Goal: Task Accomplishment & Management: Manage account settings

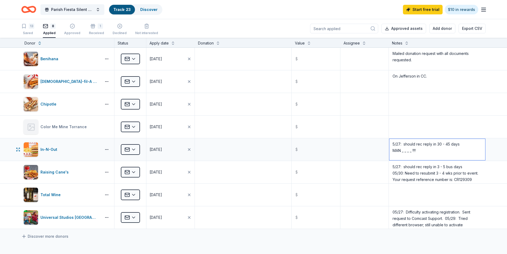
click at [423, 151] on textarea "5/27: should rec reply in 30 - 45 days MAN _ _ _ _ !!!!" at bounding box center [437, 149] width 96 height 21
type textarea "5/27: should rec reply in 30 - 45 days MAN _ _ _ _ !!! 08/27: Reapplied"
click at [175, 150] on button "[DATE]" at bounding box center [170, 149] width 48 height 22
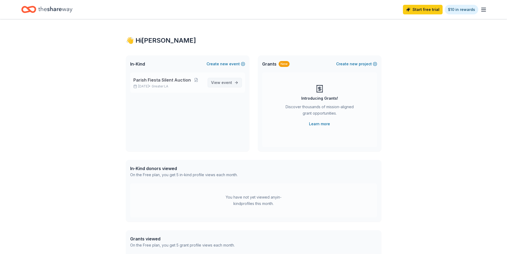
click at [221, 81] on span "View event" at bounding box center [221, 82] width 21 height 6
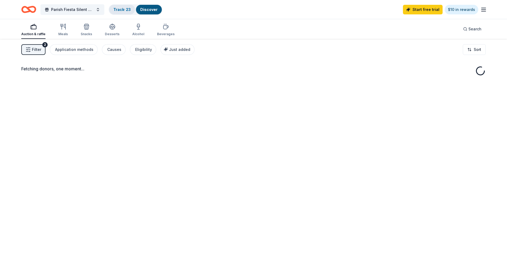
click at [118, 10] on link "Track · 23" at bounding box center [121, 9] width 17 height 5
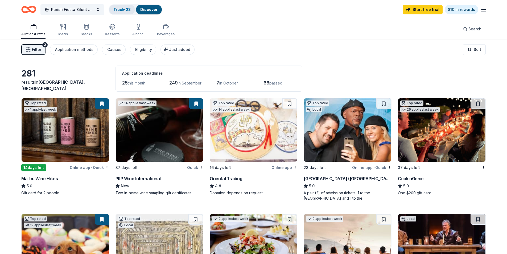
click at [118, 10] on link "Track · 23" at bounding box center [121, 9] width 17 height 5
click at [119, 10] on link "Track · 23" at bounding box center [121, 9] width 17 height 5
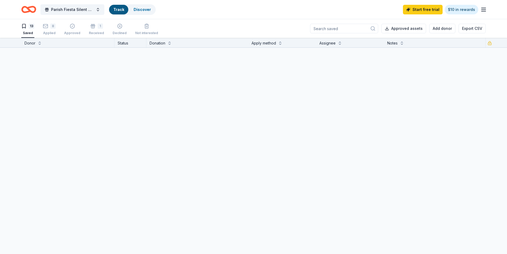
scroll to position [0, 0]
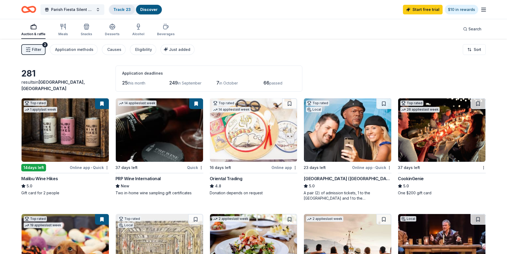
click at [119, 11] on link "Track · 23" at bounding box center [121, 9] width 17 height 5
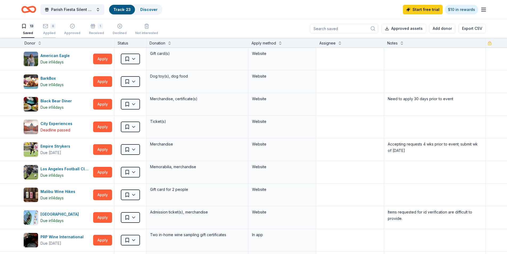
click at [51, 33] on div "Applied" at bounding box center [49, 33] width 13 height 4
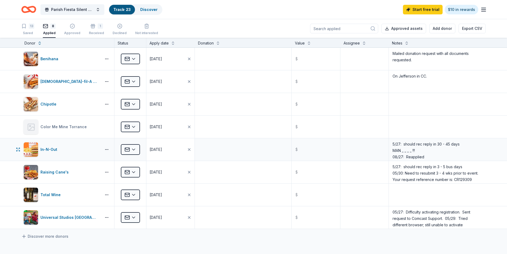
click at [154, 149] on div "05/27/2025" at bounding box center [156, 149] width 13 height 6
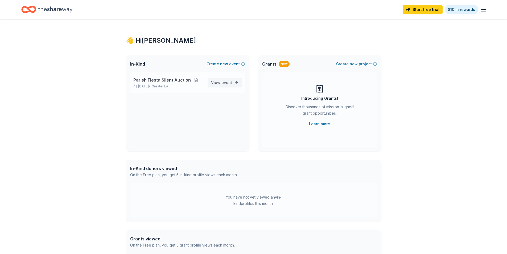
click at [220, 83] on span "View event" at bounding box center [221, 82] width 21 height 6
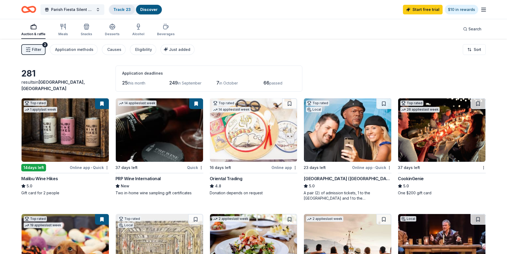
click at [117, 10] on link "Track · 23" at bounding box center [121, 9] width 17 height 5
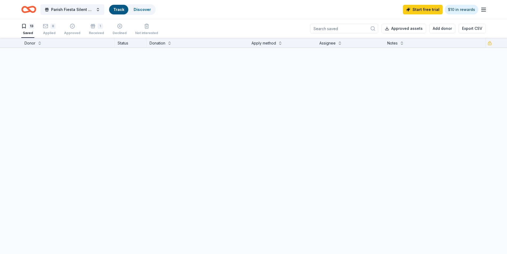
scroll to position [0, 0]
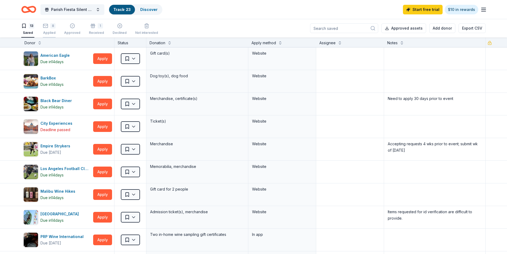
click at [52, 34] on div "Applied" at bounding box center [49, 33] width 13 height 4
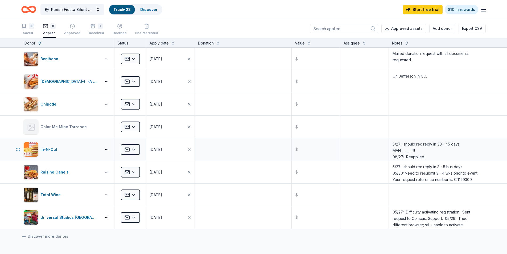
click at [160, 155] on button "05/27/2025" at bounding box center [170, 149] width 48 height 22
click at [426, 157] on textarea "5/27: should rec reply in 30 - 45 days MAN _ _ _ _ !!! 08/27: Reapplied" at bounding box center [437, 149] width 96 height 21
drag, startPoint x: 390, startPoint y: 156, endPoint x: 420, endPoint y: 155, distance: 30.4
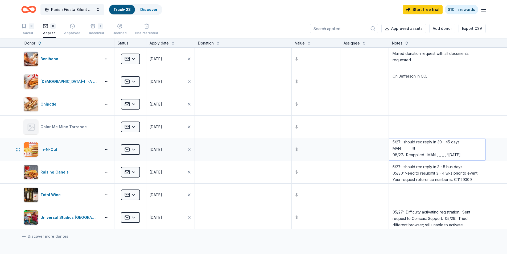
click at [420, 155] on textarea "5/27: should rec reply in 30 - 45 days MAN _ _ _ _ !!! 08/27: Reapplied MAN _ _…" at bounding box center [437, 149] width 96 height 21
type textarea "5/27: should rec reply in 30 - 45 days MAN _ _ _ _ !!! 08/27: Reapplied MAN _ _…"
click at [358, 82] on textarea at bounding box center [364, 81] width 47 height 21
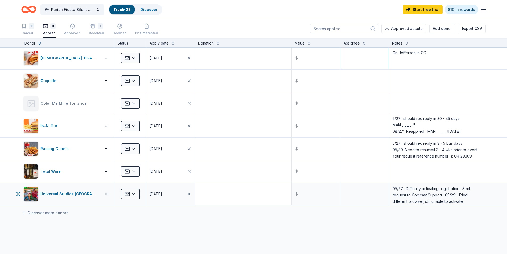
scroll to position [0, 0]
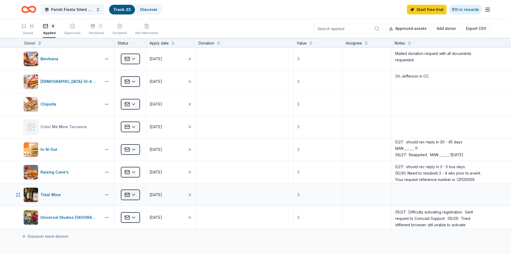
click at [134, 195] on html "Parish Fiesta Silent Auction Track · 23 Discover Start free trial $10 in reward…" at bounding box center [255, 127] width 511 height 254
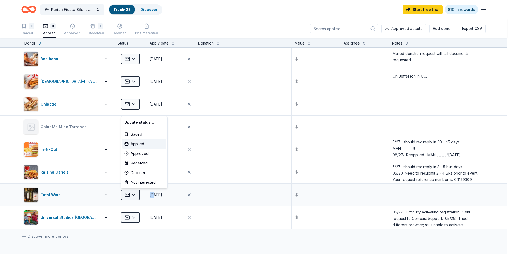
click at [134, 195] on html "Parish Fiesta Silent Auction Track · 23 Discover Start free trial $10 in reward…" at bounding box center [255, 127] width 511 height 254
click at [134, 195] on html "Parish Fiesta Silent Auction Track · 23 Discover Start free trial $10 in reward…" at bounding box center [253, 127] width 507 height 254
click at [134, 195] on html "Parish Fiesta Silent Auction Track · 23 Discover Start free trial $10 in reward…" at bounding box center [255, 127] width 511 height 254
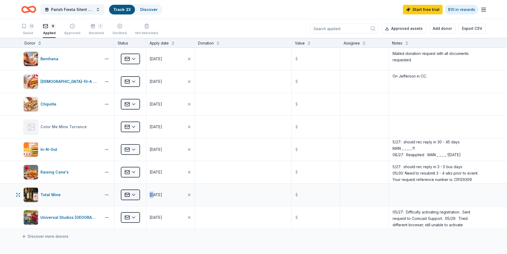
click at [134, 195] on html "Parish Fiesta Silent Auction Track · 23 Discover Start free trial $10 in reward…" at bounding box center [253, 127] width 507 height 254
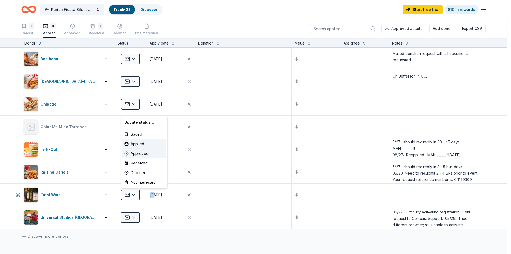
click at [140, 154] on div "Approved" at bounding box center [144, 153] width 44 height 10
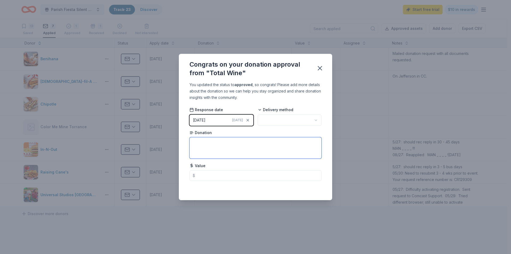
click at [197, 142] on textarea at bounding box center [255, 147] width 132 height 21
type textarea "30% wine purchase discount and a Wine Class gift certificate"
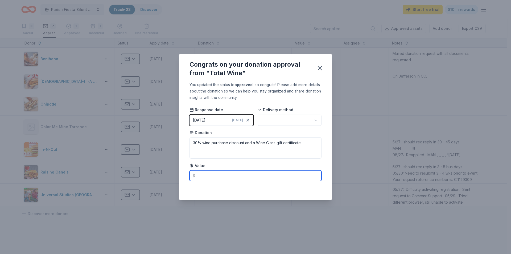
click at [199, 175] on input "text" at bounding box center [255, 175] width 132 height 11
click at [317, 120] on html "Parish Fiesta Silent Auction Track · 23 Discover Start free trial $10 in reward…" at bounding box center [255, 127] width 511 height 254
type input "20.00"
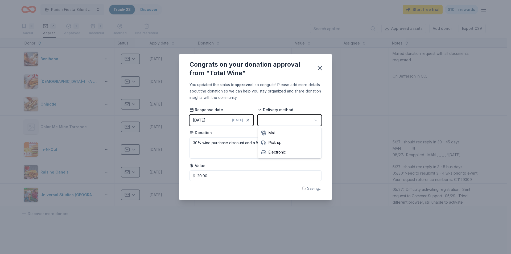
click at [317, 120] on html "Parish Fiesta Silent Auction Track · 23 Discover Start free trial $10 in reward…" at bounding box center [255, 127] width 511 height 254
click at [319, 67] on icon "button" at bounding box center [320, 68] width 4 height 4
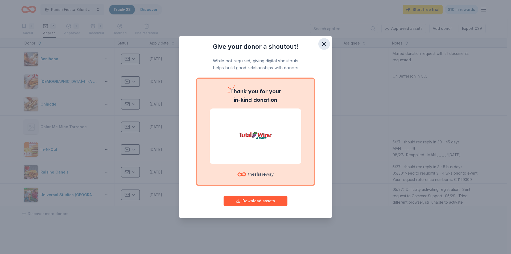
click at [324, 41] on icon "button" at bounding box center [323, 43] width 7 height 7
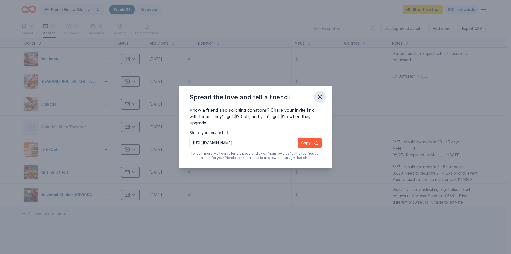
click at [320, 96] on icon "button" at bounding box center [320, 97] width 4 height 4
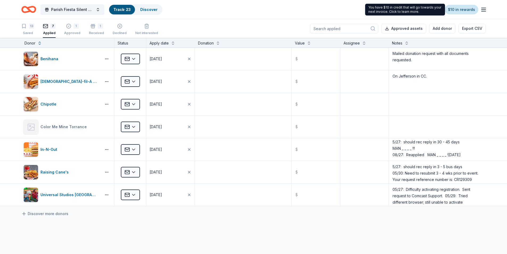
click at [466, 11] on link "$10 in rewards" at bounding box center [462, 10] width 34 height 10
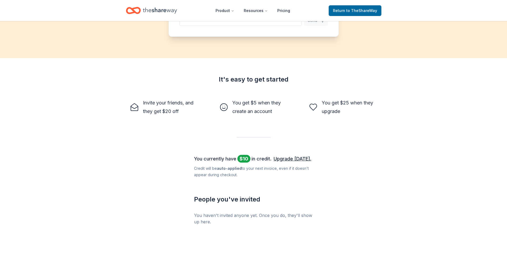
scroll to position [104, 0]
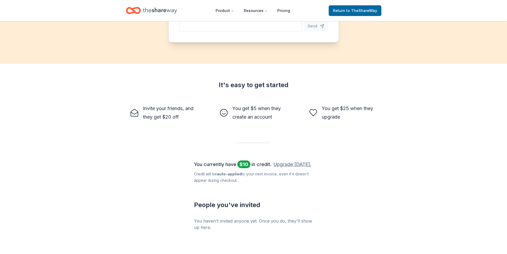
click at [281, 166] on link "Upgrade today." at bounding box center [293, 164] width 38 height 9
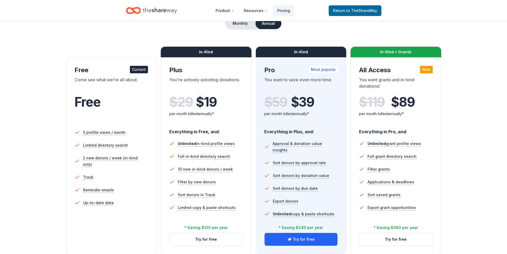
scroll to position [53, 0]
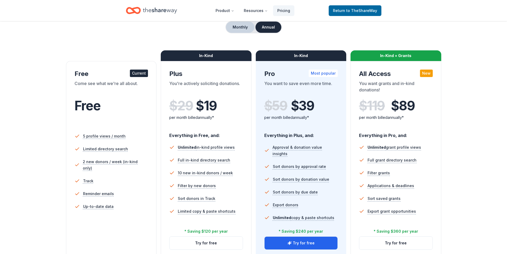
click at [236, 28] on button "Monthly" at bounding box center [240, 27] width 28 height 11
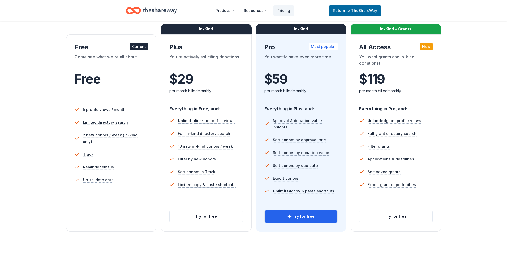
scroll to position [106, 0]
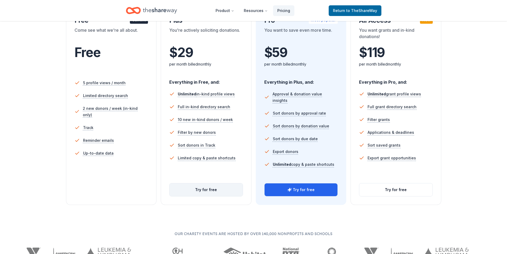
click at [199, 189] on button "Try for free" at bounding box center [206, 189] width 73 height 13
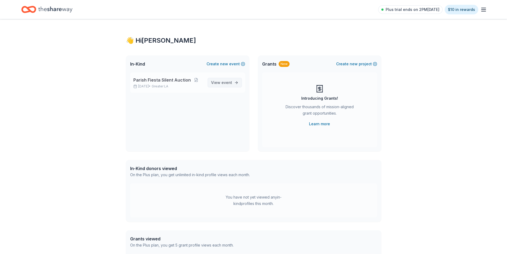
click at [221, 84] on span "View event" at bounding box center [221, 82] width 21 height 6
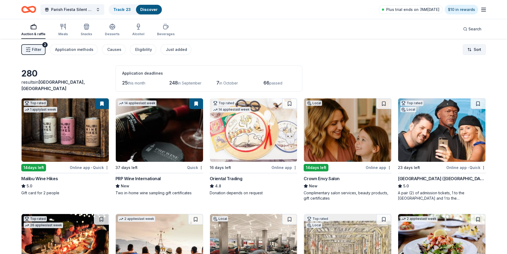
click at [474, 49] on html "Parish Fiesta Silent Auction Track · 23 Discover Plus trial ends on 7AM, 9/3 $1…" at bounding box center [253, 127] width 507 height 254
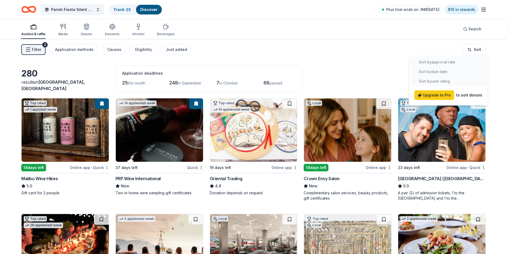
click at [437, 73] on div at bounding box center [448, 71] width 76 height 29
click at [437, 72] on div at bounding box center [448, 71] width 76 height 29
click at [347, 64] on html "Parish Fiesta Silent Auction Track · 23 Discover Plus trial ends on 7AM, 9/3 $1…" at bounding box center [255, 127] width 511 height 254
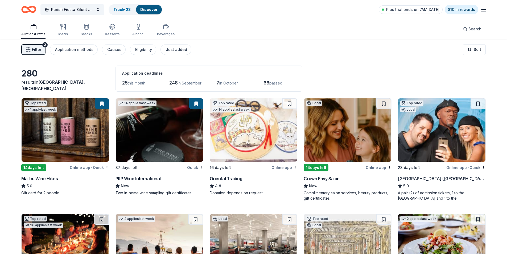
click at [135, 84] on span "this month" at bounding box center [137, 83] width 18 height 5
click at [125, 82] on span "25" at bounding box center [125, 83] width 6 height 6
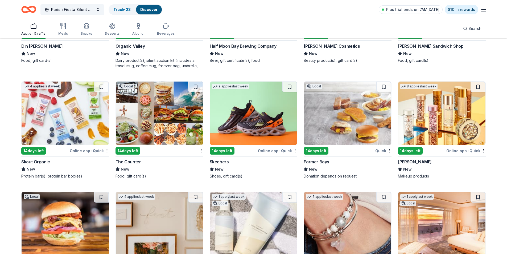
scroll to position [5974, 0]
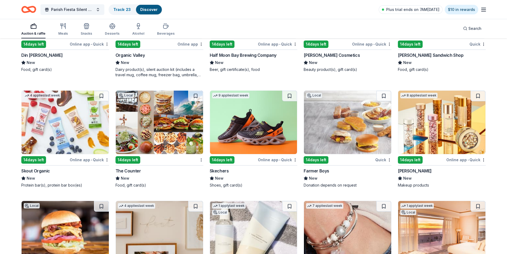
click at [259, 156] on div "Online app • Quick" at bounding box center [277, 159] width 39 height 7
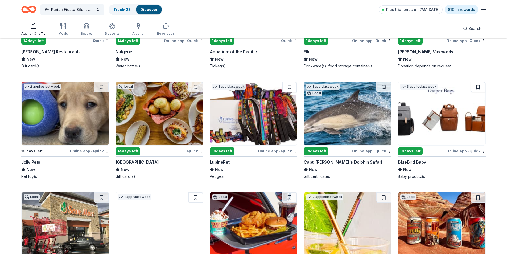
scroll to position [5309, 0]
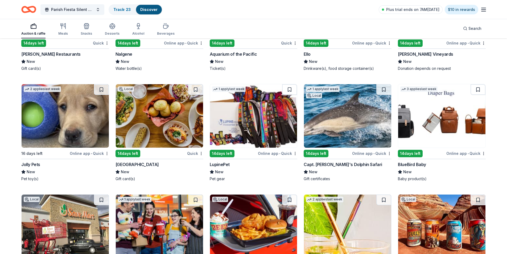
click at [159, 114] on img at bounding box center [159, 115] width 87 height 63
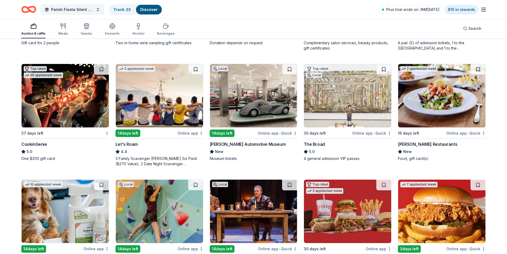
scroll to position [0, 0]
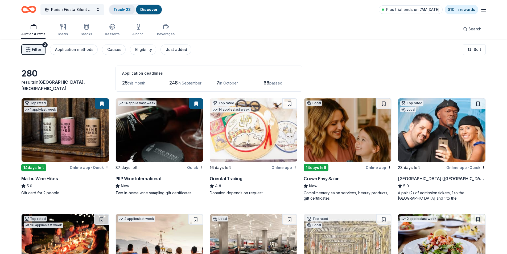
click at [121, 10] on link "Track · 23" at bounding box center [121, 9] width 17 height 5
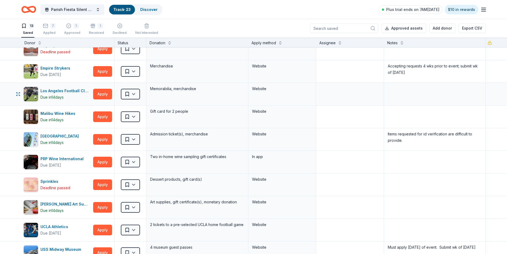
scroll to position [106, 0]
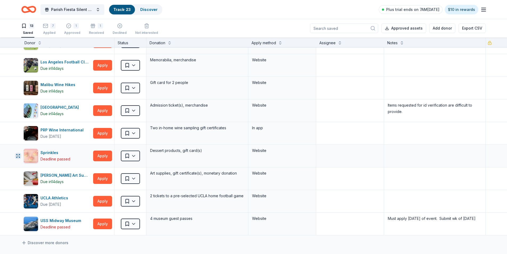
click at [17, 154] on icon "button" at bounding box center [18, 156] width 4 height 4
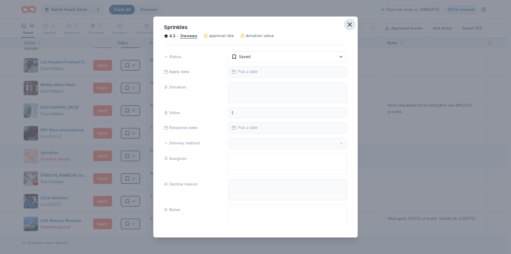
click at [348, 26] on icon "button" at bounding box center [350, 25] width 4 height 4
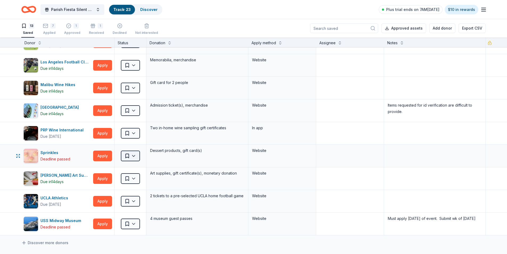
click at [134, 155] on html "Parish Fiesta Silent Auction Track · 23 Discover Plus trial ends on 7AM, 9/3 $1…" at bounding box center [253, 127] width 507 height 254
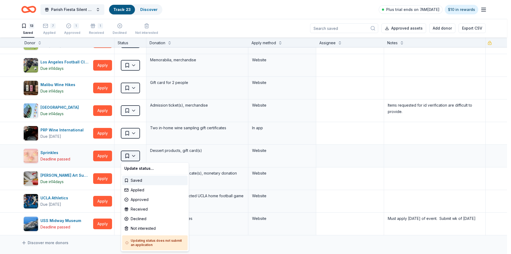
click at [134, 155] on html "Parish Fiesta Silent Auction Track · 23 Discover Plus trial ends on 7AM, 9/3 $1…" at bounding box center [255, 127] width 511 height 254
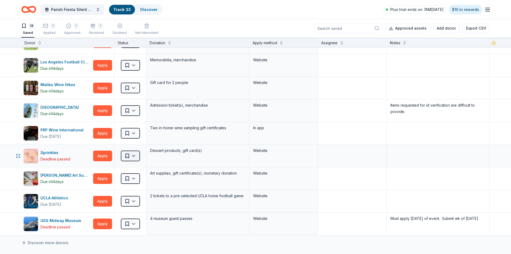
click at [134, 155] on html "Parish Fiesta Silent Auction Track · 23 Discover Plus trial ends on 7AM, 9/3 $1…" at bounding box center [255, 127] width 511 height 254
drag, startPoint x: 47, startPoint y: 152, endPoint x: 19, endPoint y: 155, distance: 28.7
click at [19, 155] on icon "button" at bounding box center [18, 156] width 4 height 4
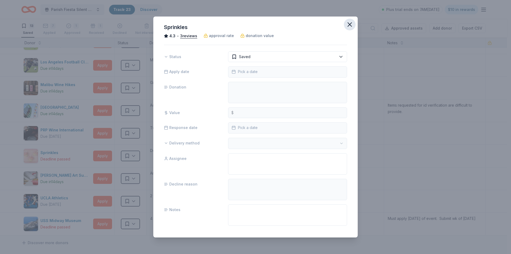
click at [346, 25] on icon "button" at bounding box center [349, 24] width 7 height 7
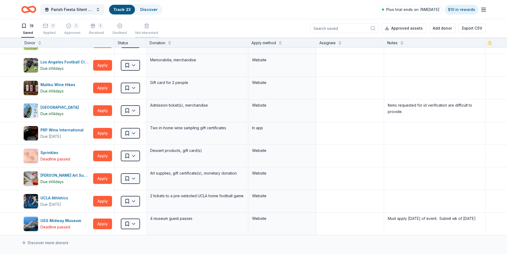
click at [141, 32] on div "Not interested" at bounding box center [146, 33] width 23 height 4
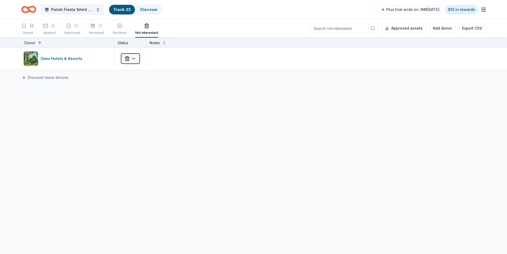
click at [141, 32] on div "Not interested" at bounding box center [146, 33] width 23 height 4
click at [25, 32] on div "Saved" at bounding box center [27, 33] width 13 height 4
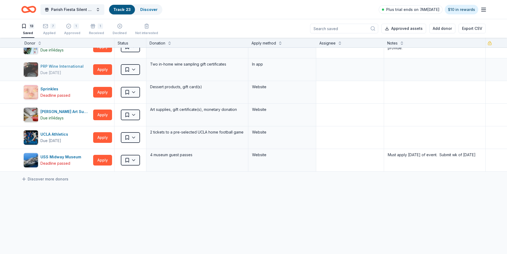
scroll to position [161, 0]
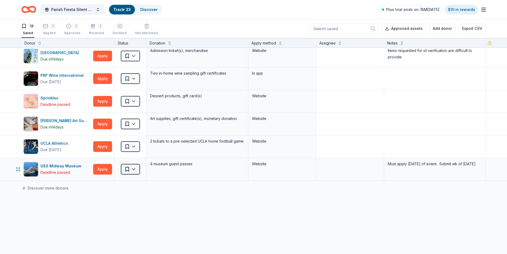
click at [133, 170] on html "Parish Fiesta Silent Auction Track · 23 Discover Plus trial ends on 7AM, 9/3 $1…" at bounding box center [253, 127] width 507 height 254
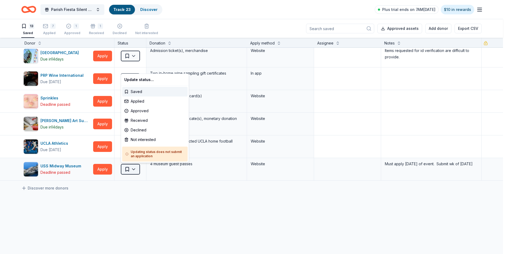
click at [133, 170] on html "Parish Fiesta Silent Auction Track · 23 Discover Plus trial ends on 7AM, 9/3 $1…" at bounding box center [253, 127] width 507 height 254
click at [133, 170] on html "Parish Fiesta Silent Auction Track · 23 Discover Plus trial ends on 7AM, 9/3 $1…" at bounding box center [255, 127] width 511 height 254
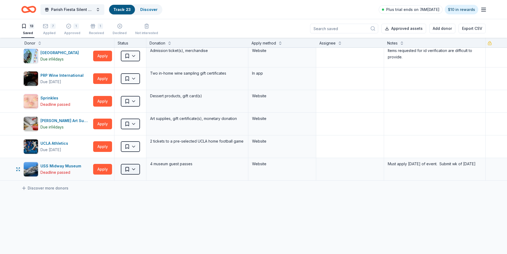
click at [133, 170] on html "Parish Fiesta Silent Auction Track · 23 Discover Plus trial ends on 7AM, 9/3 $1…" at bounding box center [253, 127] width 507 height 254
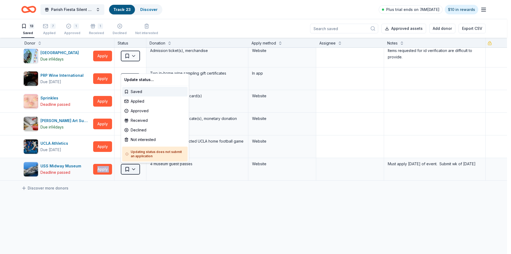
click at [133, 170] on html "Parish Fiesta Silent Auction Track · 23 Discover Plus trial ends on 7AM, 9/3 $1…" at bounding box center [255, 127] width 511 height 254
click at [133, 171] on html "Parish Fiesta Silent Auction Track · 23 Discover Plus trial ends on 7AM, 9/3 $1…" at bounding box center [253, 127] width 507 height 254
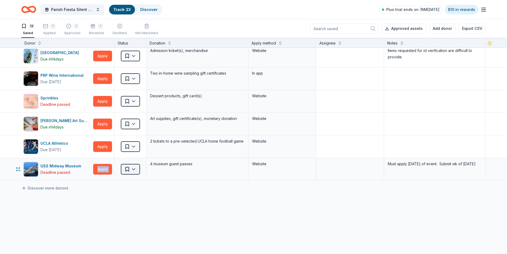
click at [133, 171] on html "Parish Fiesta Silent Auction Track · 23 Discover Plus trial ends on 7AM, 9/3 $1…" at bounding box center [253, 127] width 507 height 254
click at [135, 168] on html "Parish Fiesta Silent Auction Track · 23 Discover Plus trial ends on 7AM, 9/3 $1…" at bounding box center [255, 127] width 511 height 254
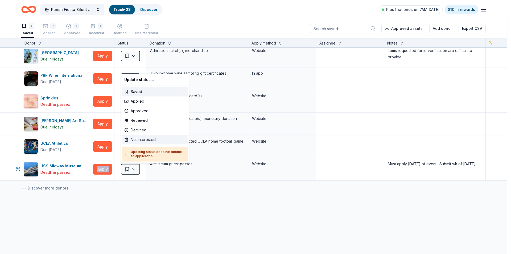
click at [144, 140] on div "Not interested" at bounding box center [154, 140] width 65 height 10
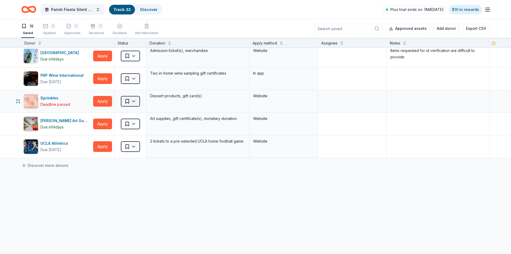
click at [134, 101] on html "Parish Fiesta Silent Auction Track · 22 Discover Plus trial ends on 7AM, 9/3 $1…" at bounding box center [255, 127] width 511 height 254
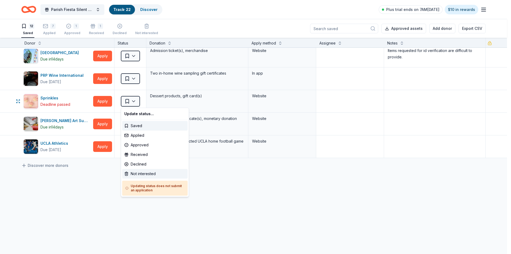
click at [135, 172] on div "Not interested" at bounding box center [154, 174] width 65 height 10
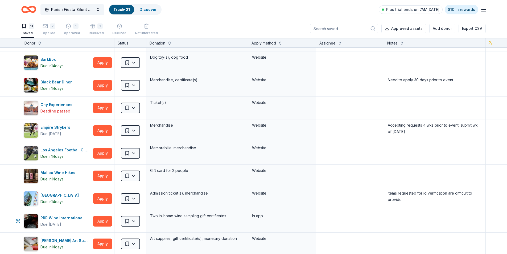
scroll to position [10, 0]
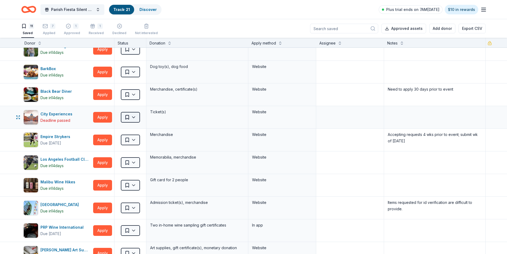
click at [134, 117] on html "Parish Fiesta Silent Auction Track · 21 Discover Plus trial ends on 7AM, 9/3 $1…" at bounding box center [253, 127] width 507 height 254
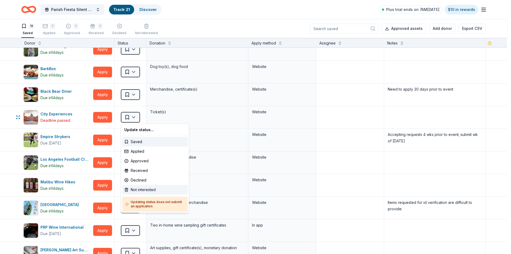
click at [137, 190] on div "Not interested" at bounding box center [154, 190] width 65 height 10
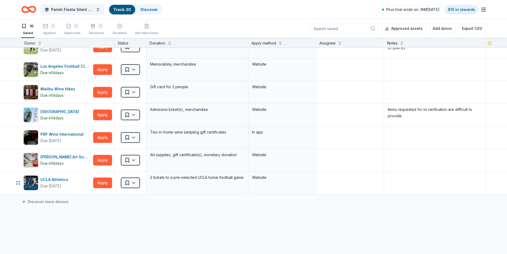
scroll to position [0, 0]
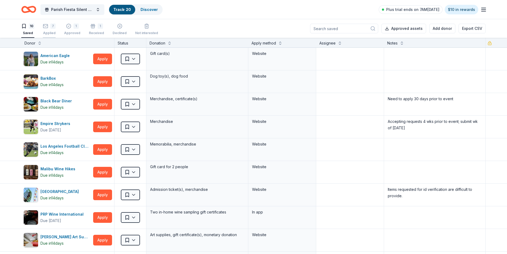
click at [50, 33] on div "Applied" at bounding box center [49, 33] width 13 height 4
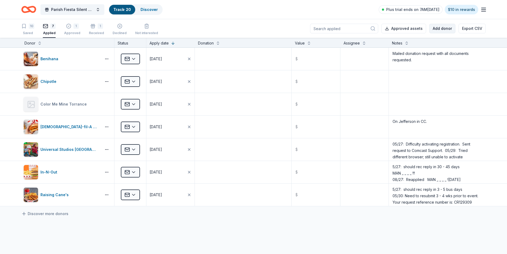
click at [440, 28] on button "Add donor" at bounding box center [442, 29] width 26 height 10
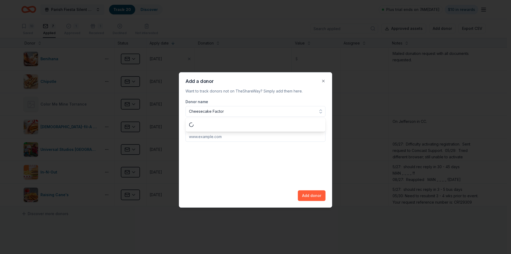
type input "Cheesecake Factory"
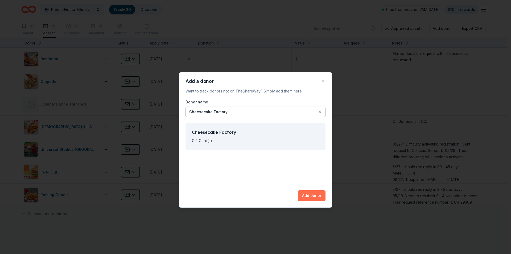
click at [304, 193] on button "Add donor" at bounding box center [312, 195] width 28 height 11
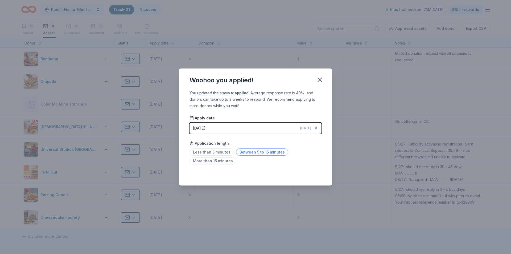
click at [250, 152] on span "Between 5 to 15 minutes" at bounding box center [262, 151] width 52 height 7
click at [321, 81] on icon "button" at bounding box center [320, 80] width 4 height 4
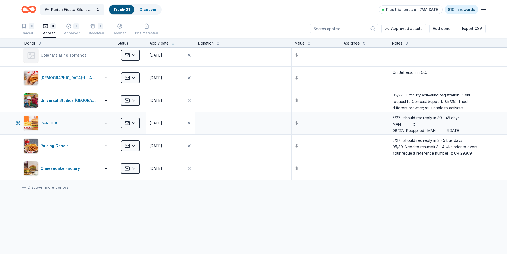
scroll to position [53, 0]
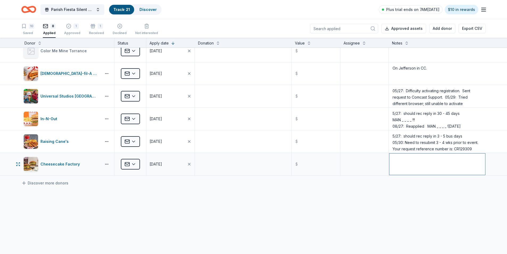
click at [392, 158] on textarea at bounding box center [437, 163] width 96 height 21
click at [395, 135] on textarea "5/27: should rec reply in 3 - 5 bus days 05/30: Need to resubmit 3 - 4 wks prio…" at bounding box center [437, 141] width 96 height 21
click at [392, 161] on textarea at bounding box center [437, 163] width 96 height 21
type textarea "08/20: Faxed request"
click at [144, 207] on div "Benihana Applied 08/19/2025 $ Mailed donation request with all documents reques…" at bounding box center [253, 134] width 507 height 281
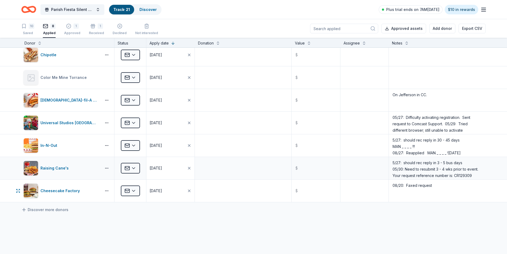
scroll to position [0, 0]
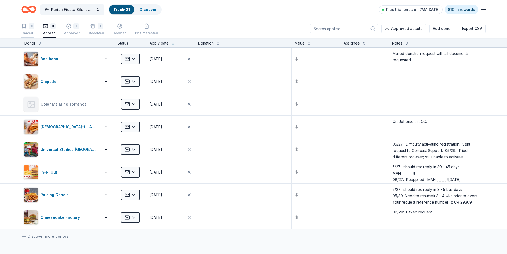
click at [27, 34] on div "Saved" at bounding box center [27, 33] width 13 height 4
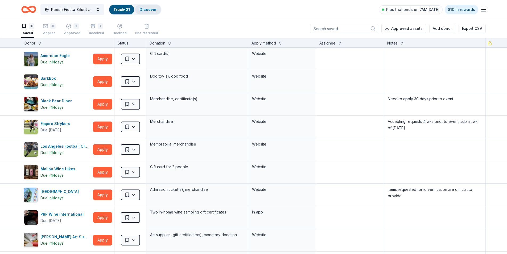
click at [150, 9] on link "Discover" at bounding box center [147, 9] width 17 height 5
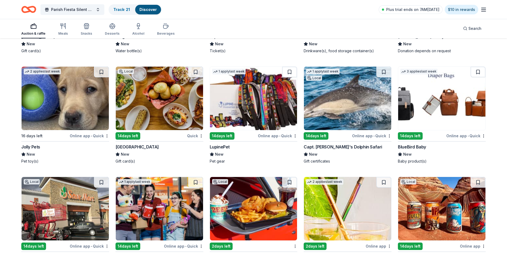
scroll to position [5314, 0]
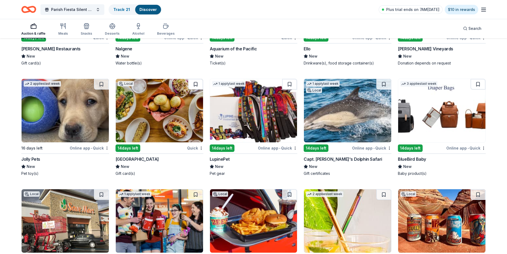
click at [193, 79] on button at bounding box center [195, 84] width 15 height 11
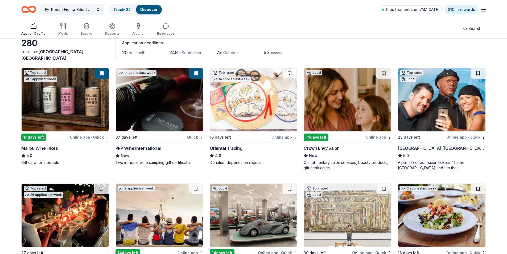
scroll to position [0, 0]
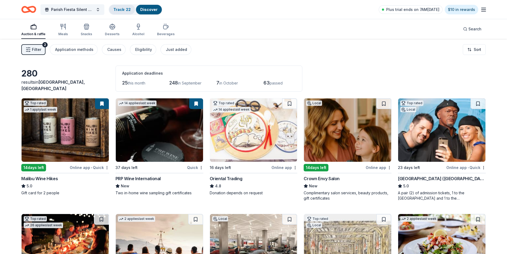
click at [119, 11] on link "Track · 22" at bounding box center [121, 9] width 17 height 5
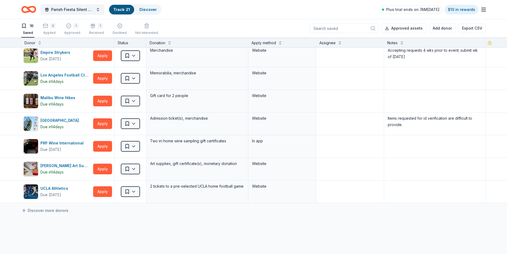
scroll to position [106, 0]
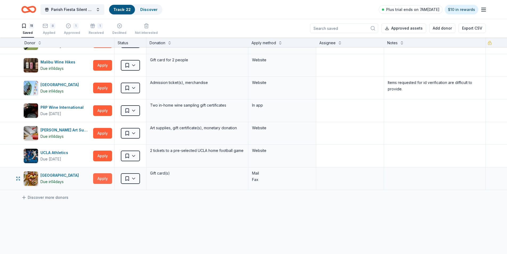
click at [100, 177] on button "Apply" at bounding box center [102, 178] width 19 height 11
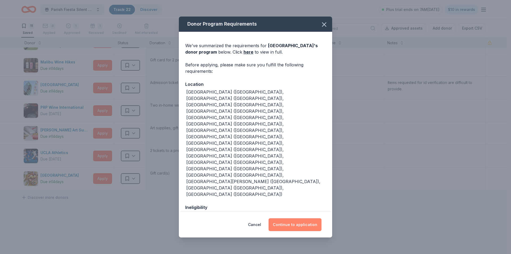
click at [286, 218] on button "Continue to application" at bounding box center [295, 224] width 53 height 13
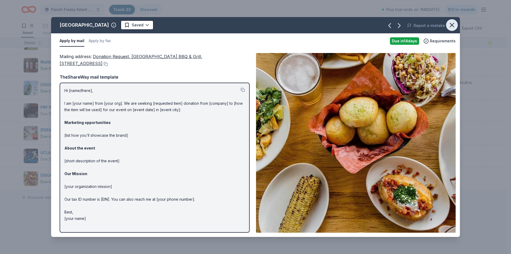
click at [451, 24] on icon "button" at bounding box center [451, 24] width 7 height 7
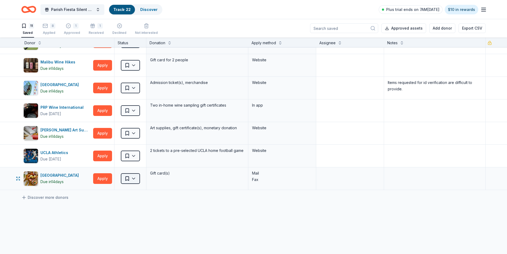
click at [133, 179] on html "Parish Fiesta Silent Auction Track · 22 Discover Plus trial ends on 7AM, 9/3 $1…" at bounding box center [253, 127] width 507 height 254
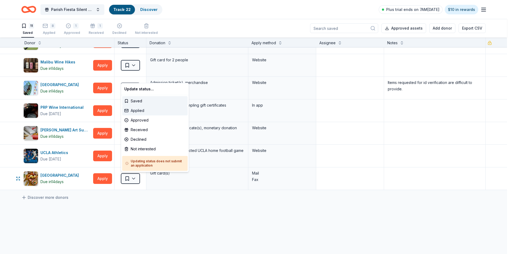
click at [137, 111] on div "Applied" at bounding box center [154, 111] width 65 height 10
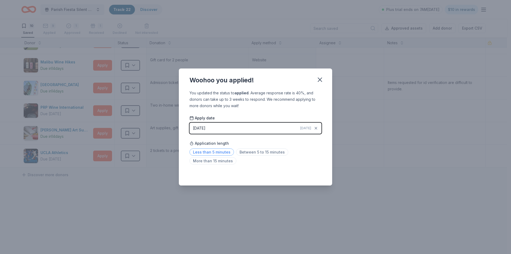
click at [203, 153] on span "Less than 5 minutes" at bounding box center [211, 151] width 44 height 7
click at [320, 80] on icon "button" at bounding box center [320, 80] width 4 height 4
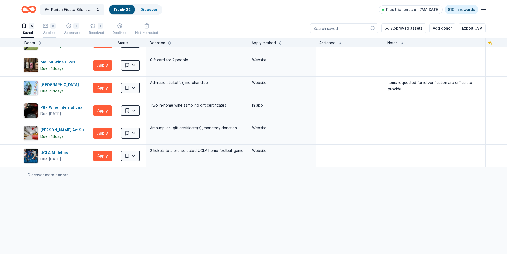
click at [49, 33] on div "Applied" at bounding box center [49, 32] width 13 height 4
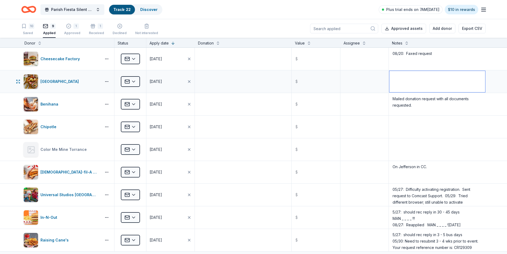
click at [395, 79] on textarea at bounding box center [437, 81] width 96 height 21
type textarea "8/27: Mailed request"
click at [24, 31] on div "Saved" at bounding box center [27, 33] width 13 height 4
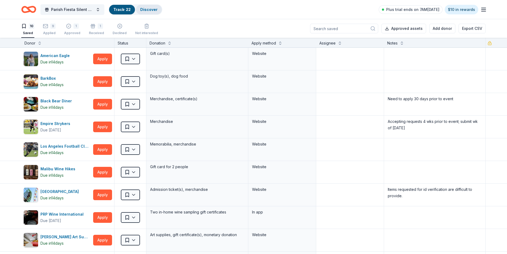
click at [145, 10] on link "Discover" at bounding box center [148, 9] width 17 height 5
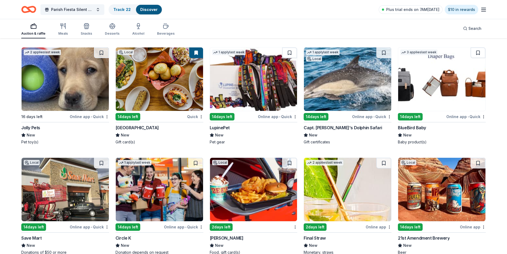
scroll to position [5336, 0]
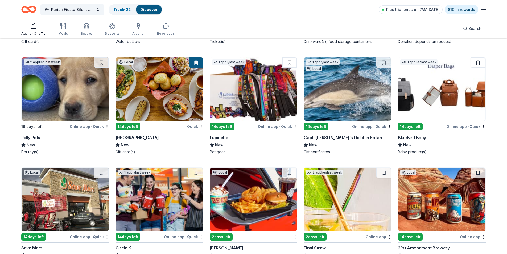
click at [287, 57] on button at bounding box center [289, 62] width 15 height 11
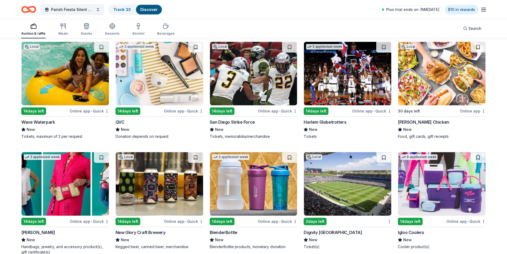
scroll to position [4538, 0]
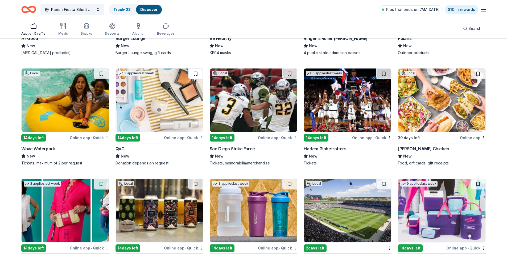
click at [196, 71] on button at bounding box center [195, 73] width 15 height 11
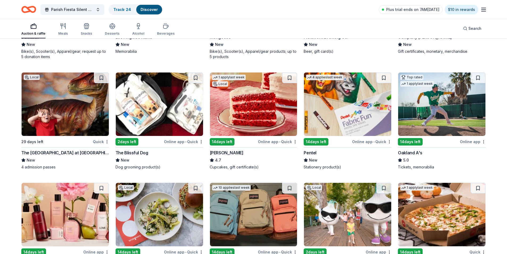
scroll to position [4059, 0]
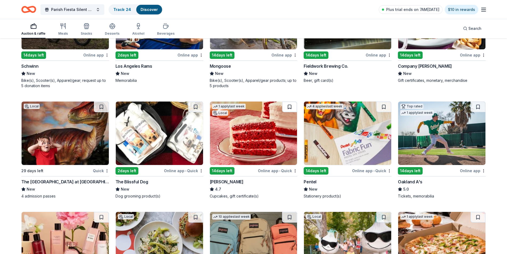
click at [289, 102] on button at bounding box center [289, 106] width 15 height 11
click at [383, 101] on button at bounding box center [383, 106] width 15 height 11
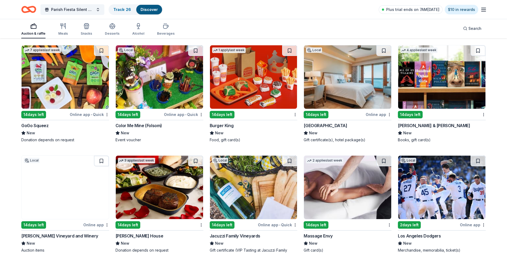
scroll to position [3739, 0]
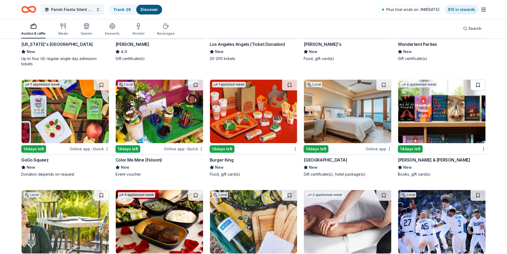
click at [479, 80] on button at bounding box center [477, 85] width 15 height 11
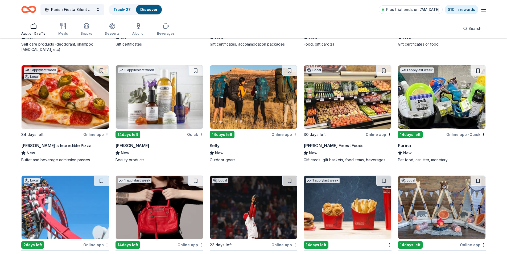
scroll to position [3526, 0]
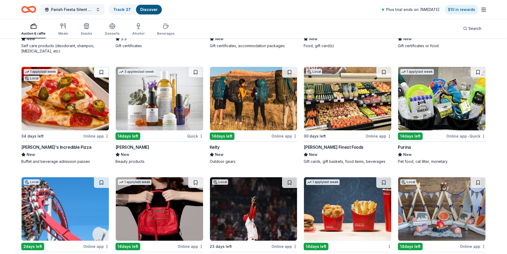
click at [100, 71] on button at bounding box center [101, 72] width 15 height 11
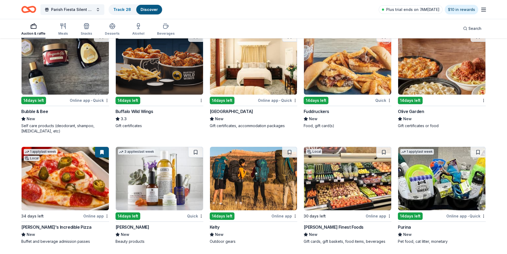
scroll to position [3420, 0]
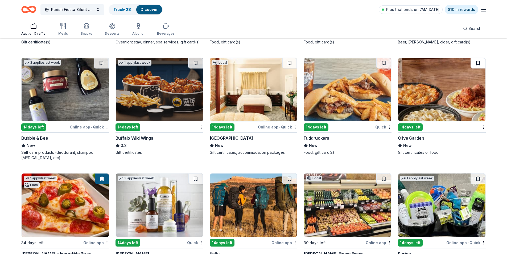
click at [477, 62] on button at bounding box center [477, 63] width 15 height 11
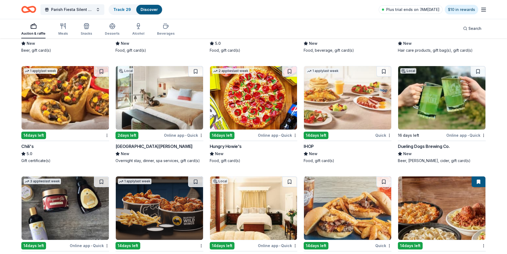
scroll to position [3287, 0]
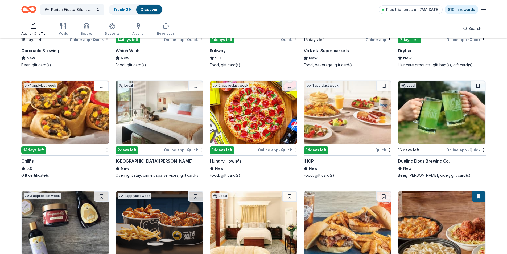
click at [101, 83] on button at bounding box center [101, 86] width 15 height 11
click at [383, 85] on button at bounding box center [383, 86] width 15 height 11
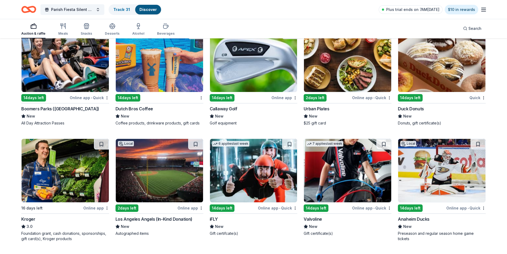
scroll to position [2861, 0]
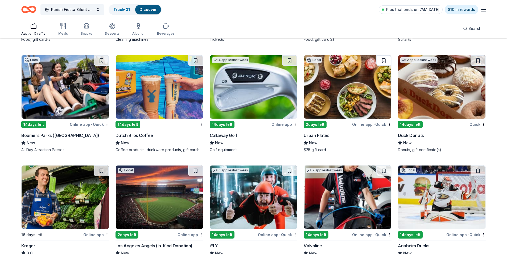
click at [384, 60] on button at bounding box center [383, 60] width 15 height 11
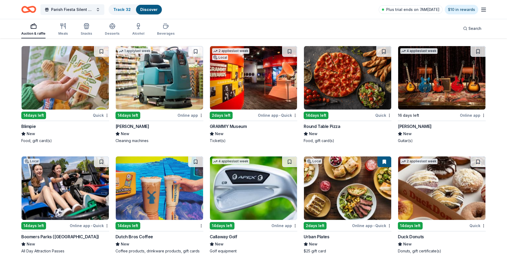
scroll to position [2755, 0]
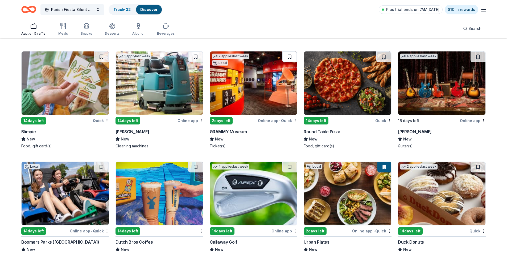
click at [288, 57] on button at bounding box center [289, 56] width 15 height 11
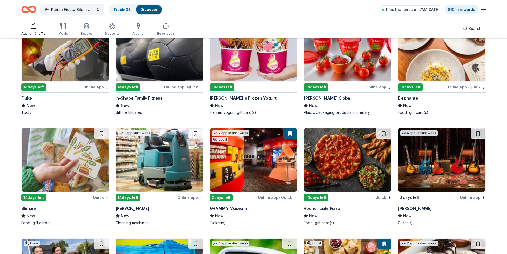
scroll to position [2648, 0]
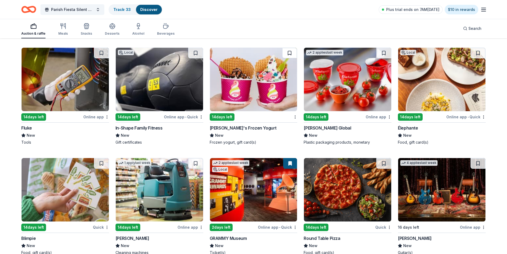
click at [291, 53] on button at bounding box center [289, 53] width 15 height 11
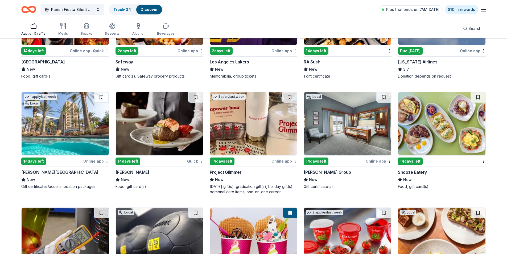
scroll to position [2409, 0]
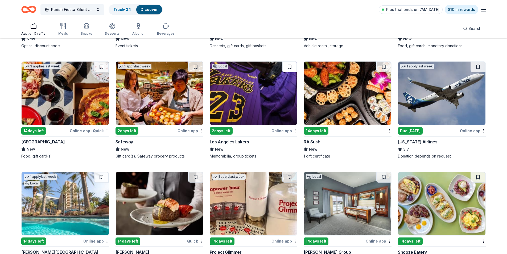
click at [290, 67] on button at bounding box center [289, 66] width 15 height 11
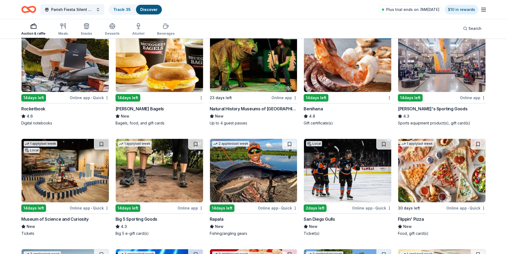
scroll to position [2090, 0]
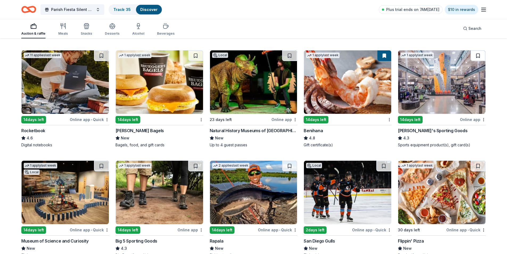
click at [478, 57] on button at bounding box center [477, 55] width 15 height 11
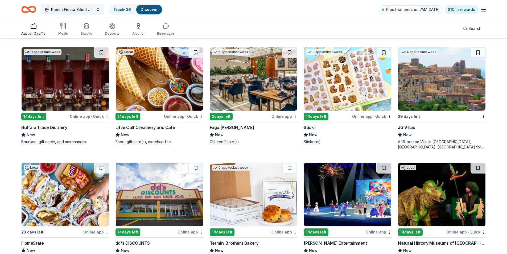
scroll to position [1717, 0]
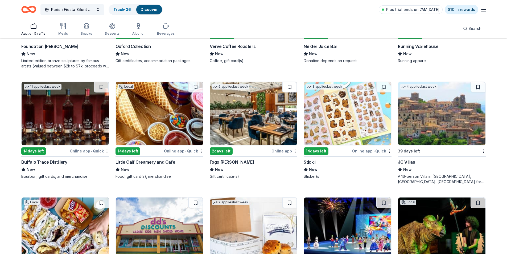
click at [290, 87] on button at bounding box center [289, 87] width 15 height 11
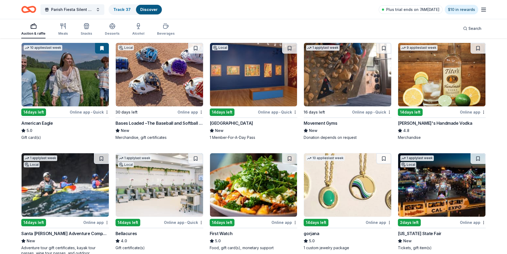
scroll to position [706, 0]
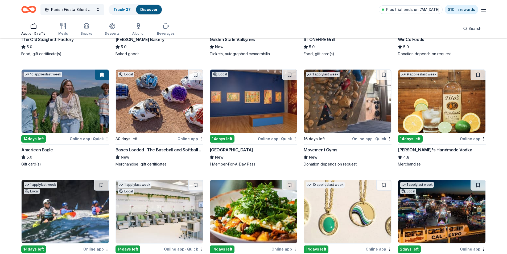
click at [102, 74] on button at bounding box center [102, 74] width 14 height 11
click at [102, 75] on button at bounding box center [102, 74] width 14 height 11
click at [288, 73] on button at bounding box center [289, 74] width 15 height 11
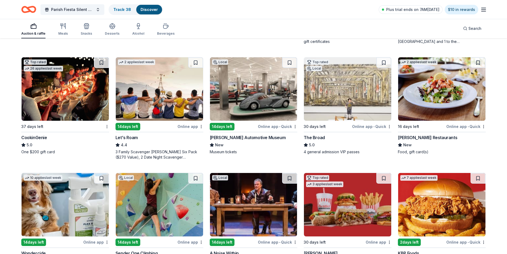
scroll to position [147, 0]
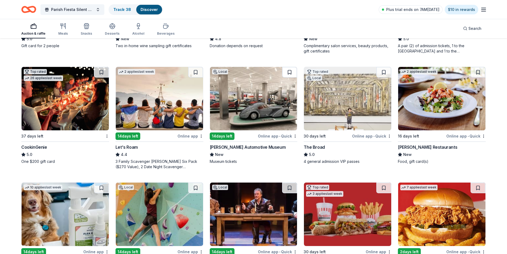
click at [289, 72] on button at bounding box center [289, 72] width 15 height 11
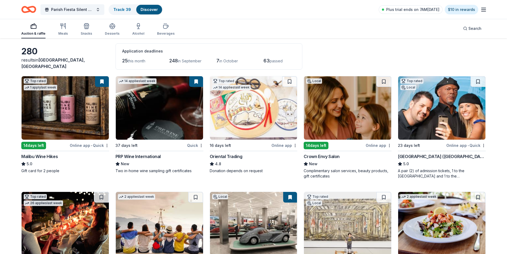
scroll to position [0, 0]
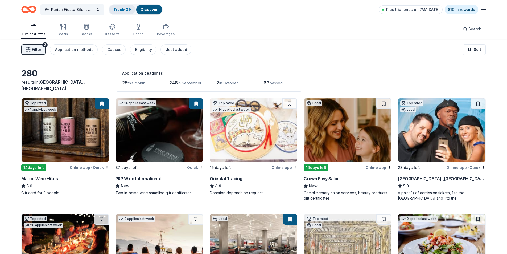
click at [121, 10] on link "Track · 39" at bounding box center [122, 9] width 18 height 5
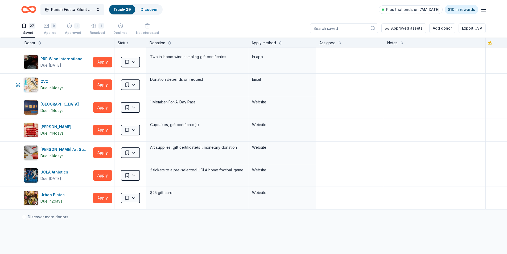
scroll to position [452, 0]
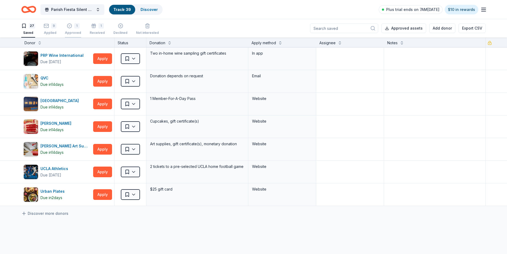
click at [73, 32] on div "Approved" at bounding box center [73, 33] width 16 height 4
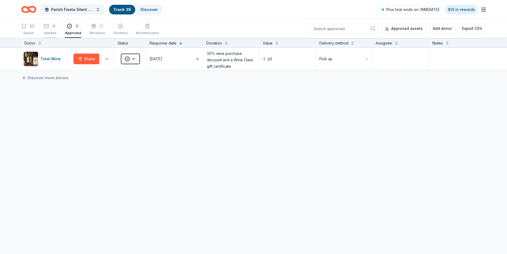
click at [50, 34] on div "Applied" at bounding box center [50, 33] width 13 height 4
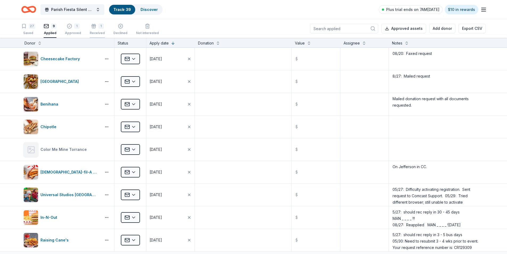
click at [95, 34] on div "Received" at bounding box center [97, 33] width 15 height 4
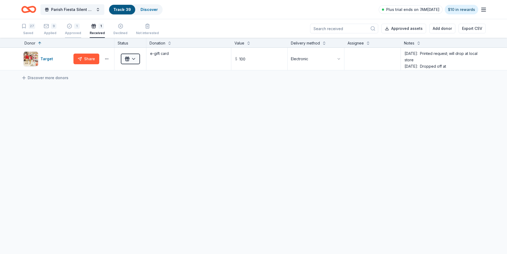
click at [73, 33] on div "Approved" at bounding box center [73, 33] width 16 height 4
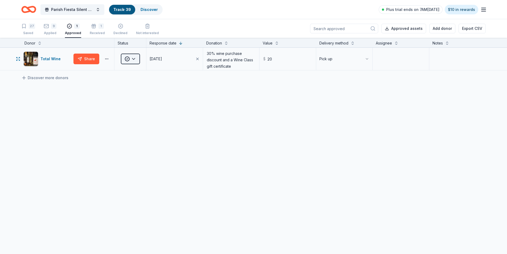
click at [134, 59] on html "Parish Fiesta Silent Auction Track · 39 Discover Plus trial ends on 7AM, 9/3 $1…" at bounding box center [253, 127] width 507 height 254
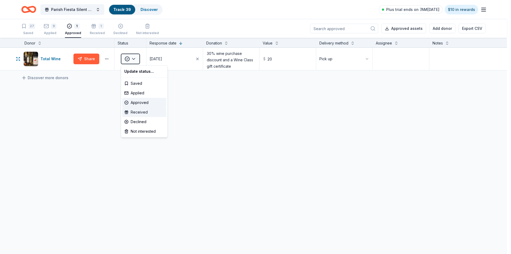
click at [134, 112] on div "Received" at bounding box center [144, 112] width 44 height 10
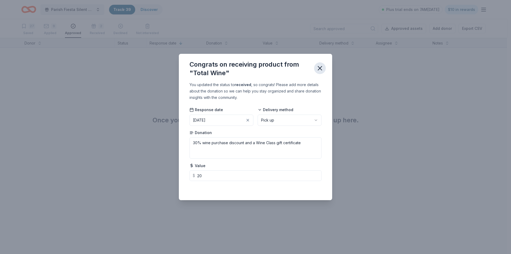
click at [319, 67] on icon "button" at bounding box center [320, 68] width 4 height 4
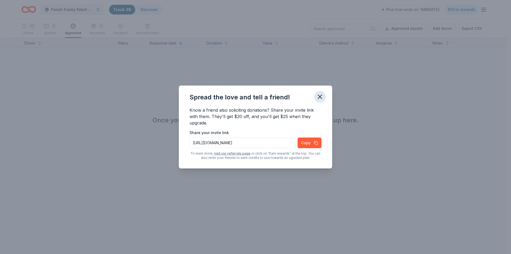
click at [323, 95] on icon "button" at bounding box center [319, 96] width 7 height 7
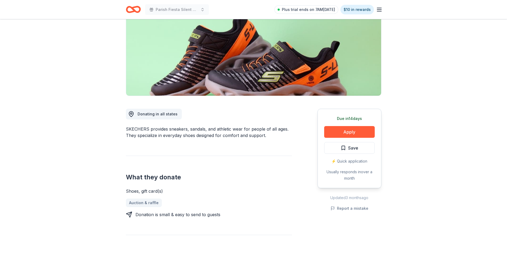
scroll to position [48, 0]
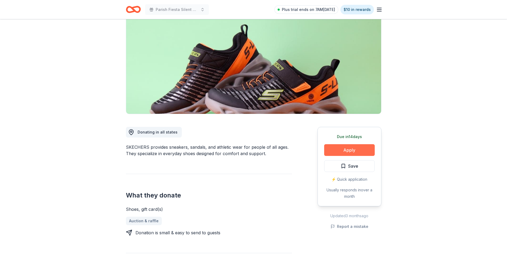
click at [344, 149] on button "Apply" at bounding box center [349, 150] width 51 height 12
click at [344, 150] on button "Apply" at bounding box center [349, 150] width 51 height 12
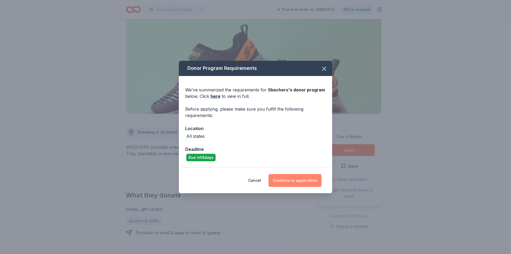
click at [294, 180] on button "Continue to application" at bounding box center [295, 180] width 53 height 13
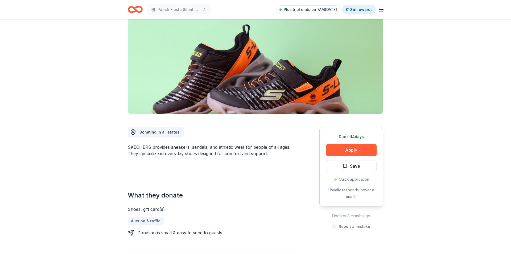
click at [294, 180] on button "Continue to application" at bounding box center [293, 178] width 50 height 12
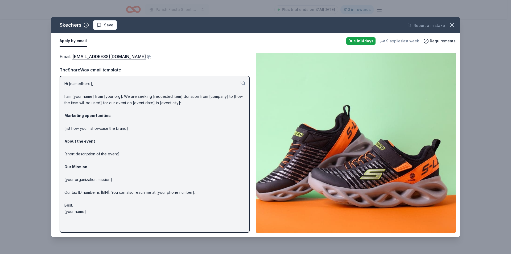
click at [76, 84] on p "Hi [name/there], I am [your name] from [your org]. We are seeking [requested it…" at bounding box center [154, 147] width 180 height 134
click at [75, 83] on p "Hi [name/there], I am [your name] from [your org]. We are seeking [requested it…" at bounding box center [154, 147] width 180 height 134
click at [87, 57] on link "[EMAIL_ADDRESS][DOMAIN_NAME]" at bounding box center [108, 56] width 73 height 7
click at [73, 41] on button "Apply by email" at bounding box center [73, 40] width 27 height 11
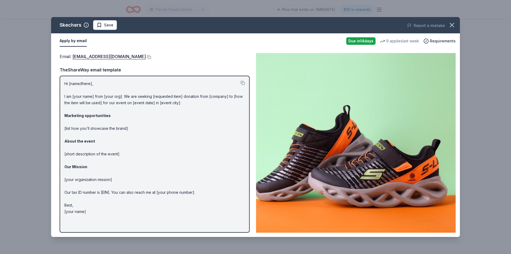
click at [68, 41] on button "Apply by email" at bounding box center [73, 40] width 27 height 11
click at [77, 41] on button "Apply by email" at bounding box center [73, 40] width 27 height 11
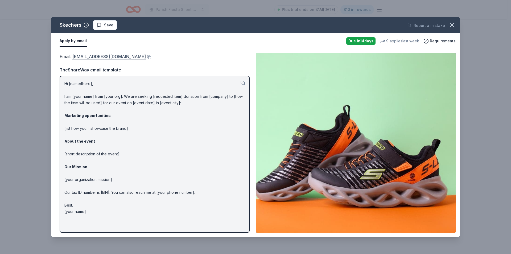
click at [77, 57] on link "[EMAIL_ADDRESS][DOMAIN_NAME]" at bounding box center [108, 56] width 73 height 7
click at [449, 27] on icon "button" at bounding box center [451, 24] width 7 height 7
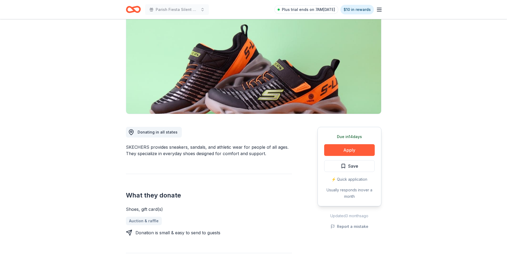
click at [354, 179] on div "⚡️ Quick application" at bounding box center [349, 179] width 51 height 6
click at [345, 179] on div "⚡️ Quick application" at bounding box center [349, 179] width 51 height 6
click at [347, 151] on button "Apply" at bounding box center [349, 150] width 51 height 12
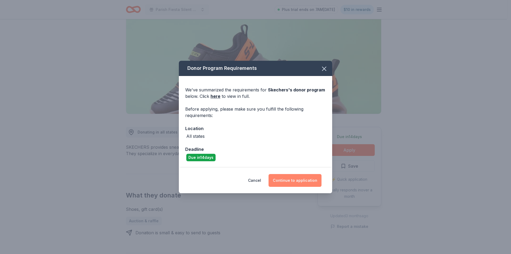
click at [286, 180] on button "Continue to application" at bounding box center [295, 180] width 53 height 13
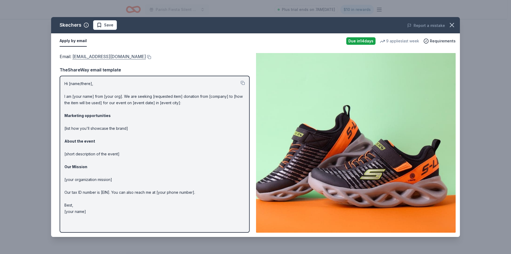
click at [80, 58] on link "foundation@skechers.com" at bounding box center [108, 56] width 73 height 7
click at [79, 97] on p "Hi [name/there], I am [your name] from [your org]. We are seeking [requested it…" at bounding box center [154, 147] width 180 height 134
click at [114, 97] on p "Hi [name/there], I am [your name] from [your org]. We are seeking [requested it…" at bounding box center [154, 147] width 180 height 134
click at [155, 106] on p "Hi [name/there], I am [your name] from [your org]. We are seeking [requested it…" at bounding box center [154, 147] width 180 height 134
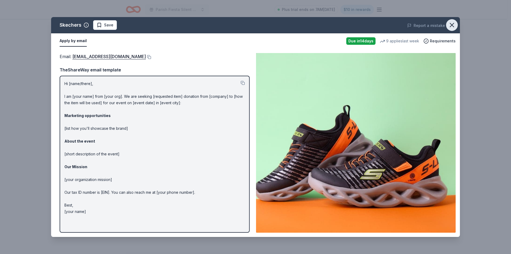
click at [450, 25] on icon "button" at bounding box center [451, 24] width 7 height 7
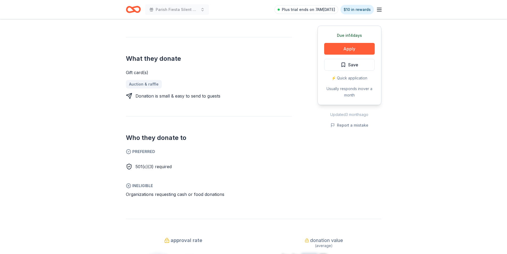
scroll to position [186, 0]
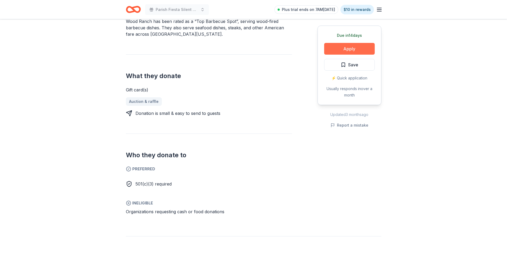
click at [347, 48] on button "Apply" at bounding box center [349, 49] width 51 height 12
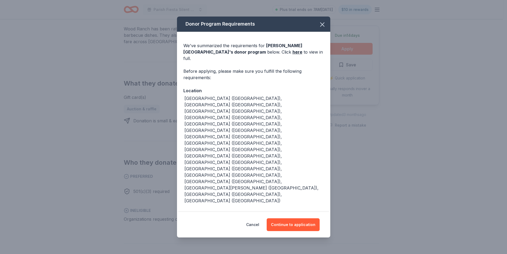
scroll to position [190, 0]
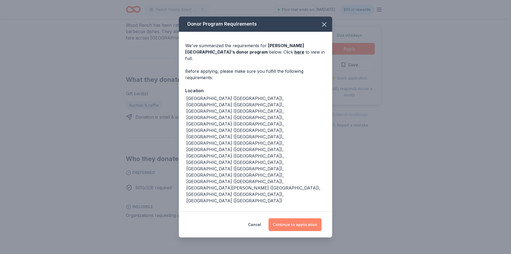
click at [294, 218] on button "Continue to application" at bounding box center [295, 224] width 53 height 13
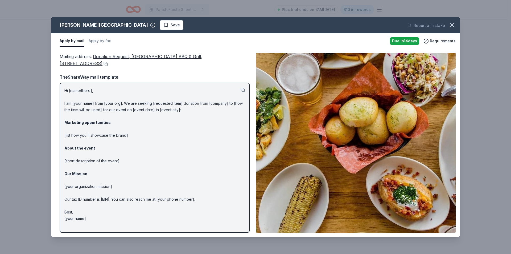
click at [95, 55] on span "Donation Request, [GEOGRAPHIC_DATA] BBQ & Grill, [STREET_ADDRESS]" at bounding box center [131, 60] width 143 height 12
drag, startPoint x: 93, startPoint y: 56, endPoint x: 127, endPoint y: 58, distance: 33.6
click at [127, 58] on div "Mailing address : Donation Request, [GEOGRAPHIC_DATA][STREET_ADDRESS]" at bounding box center [155, 60] width 190 height 14
click at [101, 56] on span "Donation Request, [GEOGRAPHIC_DATA] BBQ & Grill, [STREET_ADDRESS]" at bounding box center [131, 60] width 143 height 12
drag, startPoint x: 94, startPoint y: 55, endPoint x: 157, endPoint y: 67, distance: 63.6
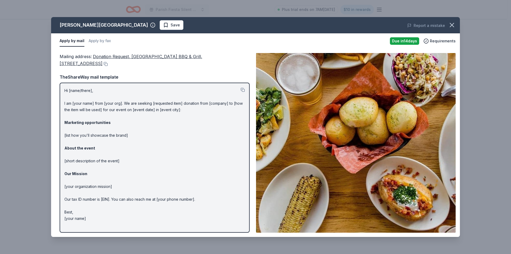
click at [157, 67] on div "Mailing address : Donation Request, [GEOGRAPHIC_DATA][STREET_ADDRESS]" at bounding box center [155, 60] width 190 height 14
drag, startPoint x: 109, startPoint y: 56, endPoint x: 98, endPoint y: 57, distance: 10.2
drag, startPoint x: 98, startPoint y: 57, endPoint x: 71, endPoint y: 56, distance: 27.2
click at [71, 56] on div "Mailing address : Donation Request, Wood Ranch BBQ & Grill, 2835 Townsgate Road…" at bounding box center [155, 60] width 190 height 14
drag, startPoint x: 60, startPoint y: 55, endPoint x: 129, endPoint y: 71, distance: 70.4
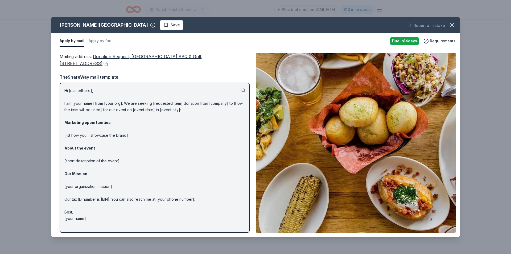
click at [129, 71] on div "Mailing address : Donation Request, Wood Ranch BBQ & Grill, 2835 Townsgate Road…" at bounding box center [255, 143] width 409 height 188
click at [449, 26] on icon "button" at bounding box center [451, 24] width 7 height 7
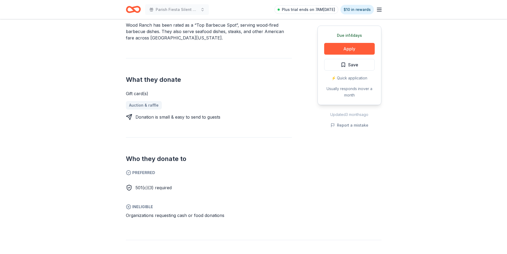
click at [333, 214] on div "Due in 14 days Apply Save ⚡️ Quick application Usually responds in over a month…" at bounding box center [349, 97] width 64 height 251
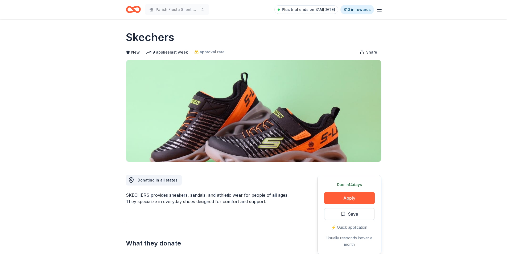
scroll to position [48, 0]
